Goal: Transaction & Acquisition: Book appointment/travel/reservation

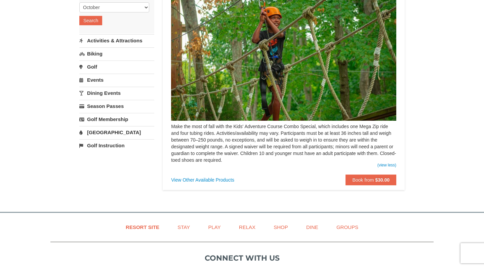
scroll to position [91, 0]
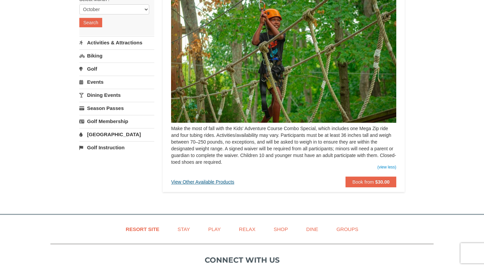
click at [216, 180] on div "View Other Available Products" at bounding box center [202, 182] width 63 height 11
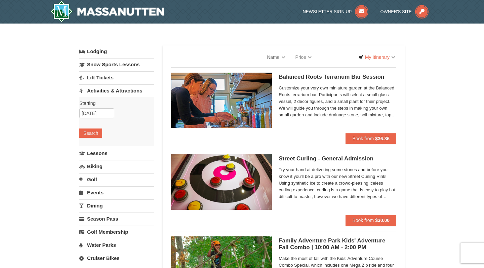
select select "10"
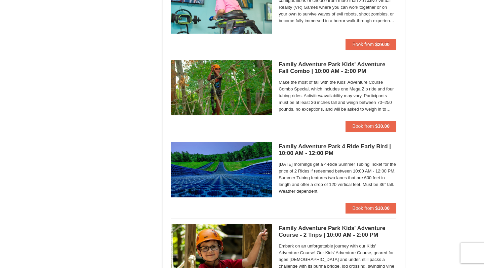
scroll to position [1243, 0]
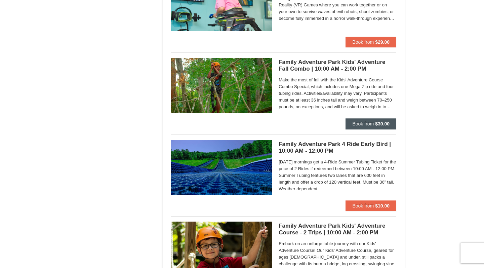
click at [354, 125] on button "Book from $30.00" at bounding box center [371, 123] width 51 height 11
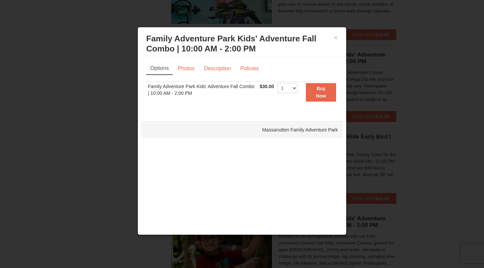
scroll to position [1250, 0]
click at [216, 70] on link "Description" at bounding box center [218, 68] width 36 height 13
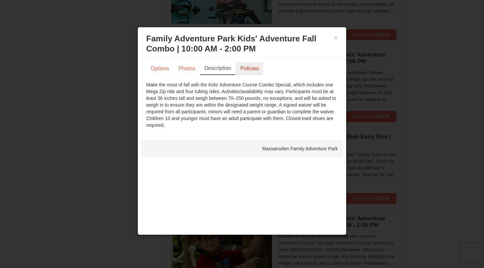
click at [248, 71] on link "Policies" at bounding box center [249, 68] width 27 height 13
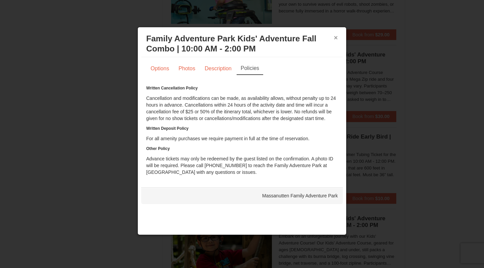
click at [334, 37] on button "×" at bounding box center [336, 37] width 4 height 7
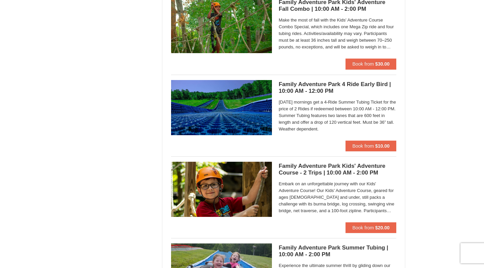
scroll to position [1309, 0]
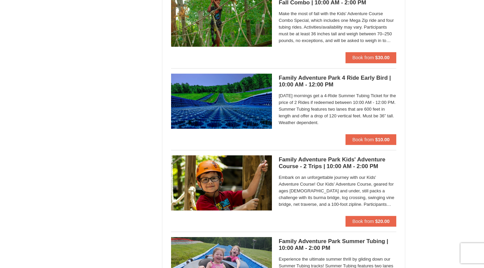
click at [320, 162] on h5 "Family Adventure Park Kids' Adventure Course - 2 Trips | 10:00 AM - 2:00 PM Mas…" at bounding box center [338, 162] width 118 height 13
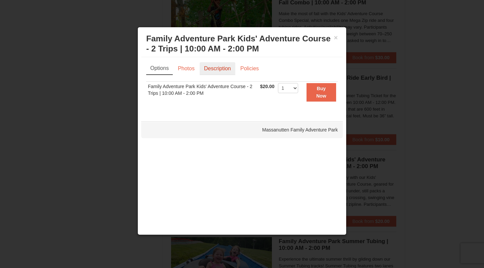
click at [219, 69] on link "Description" at bounding box center [218, 68] width 36 height 13
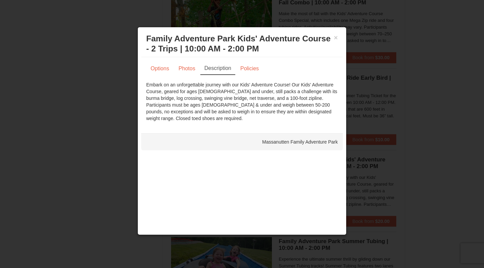
click at [137, 11] on div at bounding box center [242, 134] width 484 height 268
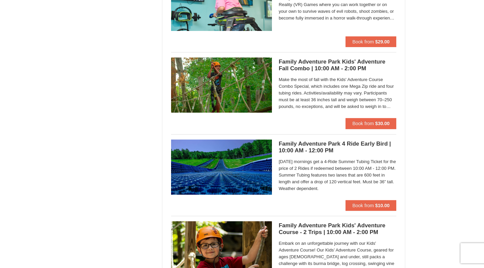
scroll to position [1242, 0]
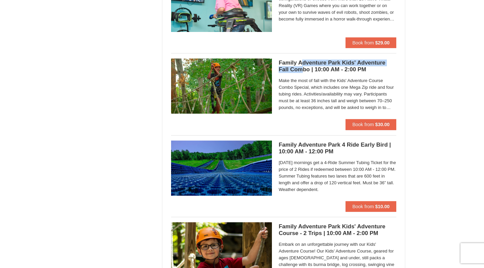
click at [302, 64] on h5 "Family Adventure Park Kids' Adventure Fall Combo | 10:00 AM - 2:00 PM Massanutt…" at bounding box center [338, 66] width 118 height 13
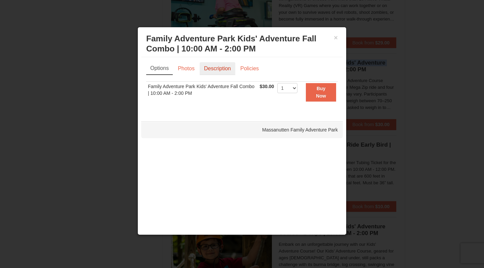
click at [213, 70] on link "Description" at bounding box center [218, 68] width 36 height 13
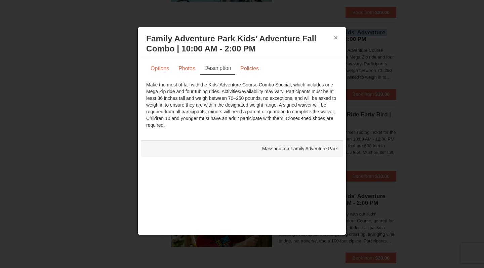
scroll to position [1273, 0]
click at [335, 40] on button "×" at bounding box center [336, 37] width 4 height 7
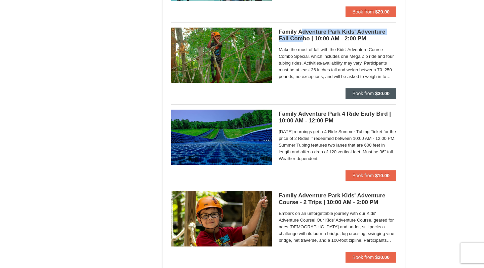
click at [369, 92] on span "Book from" at bounding box center [364, 93] width 22 height 5
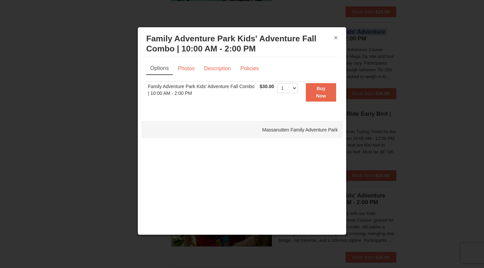
click at [334, 34] on button "×" at bounding box center [336, 37] width 4 height 7
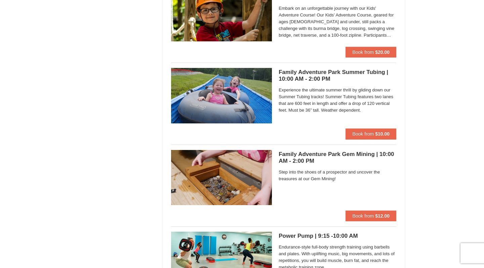
scroll to position [1478, 0]
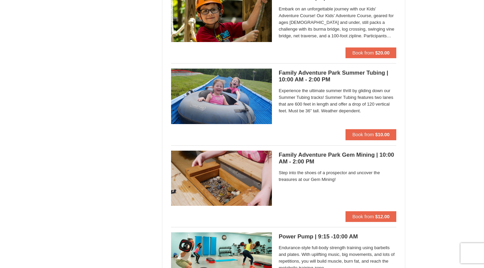
click at [311, 72] on h5 "Family Adventure Park Summer Tubing | 10:00 AM - 2:00 PM Massanutten Family Adv…" at bounding box center [338, 76] width 118 height 13
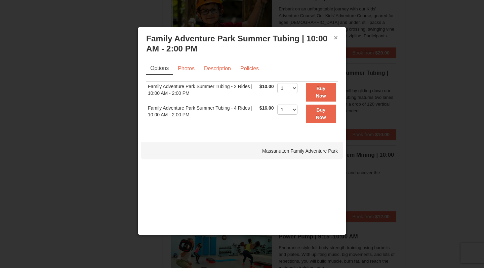
click at [335, 39] on button "×" at bounding box center [336, 37] width 4 height 7
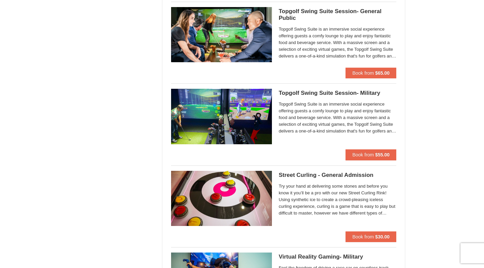
scroll to position [875, 0]
